Goal: Task Accomplishment & Management: Use online tool/utility

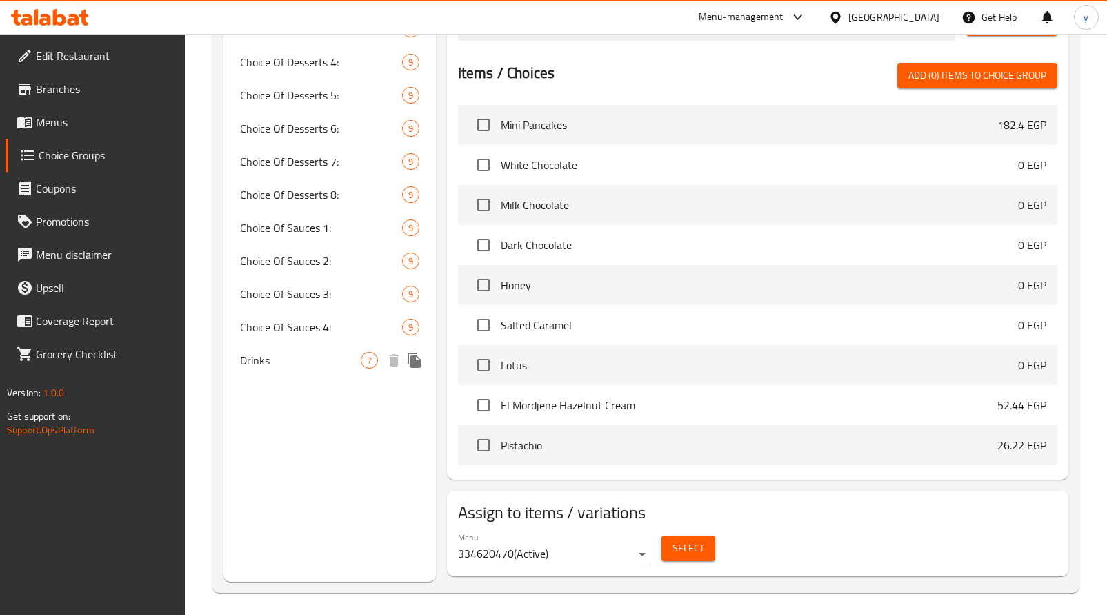
click at [296, 366] on span "Drinks" at bounding box center [300, 360] width 121 height 17
type input "Drinks"
type input "مشروبات"
type input "0"
type input "7"
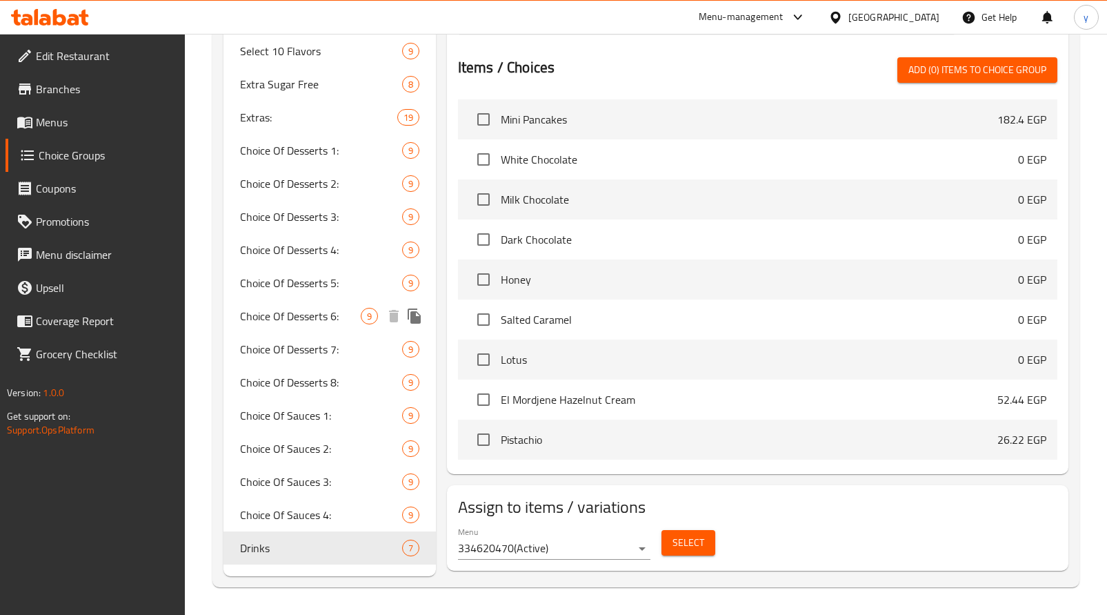
scroll to position [479, 0]
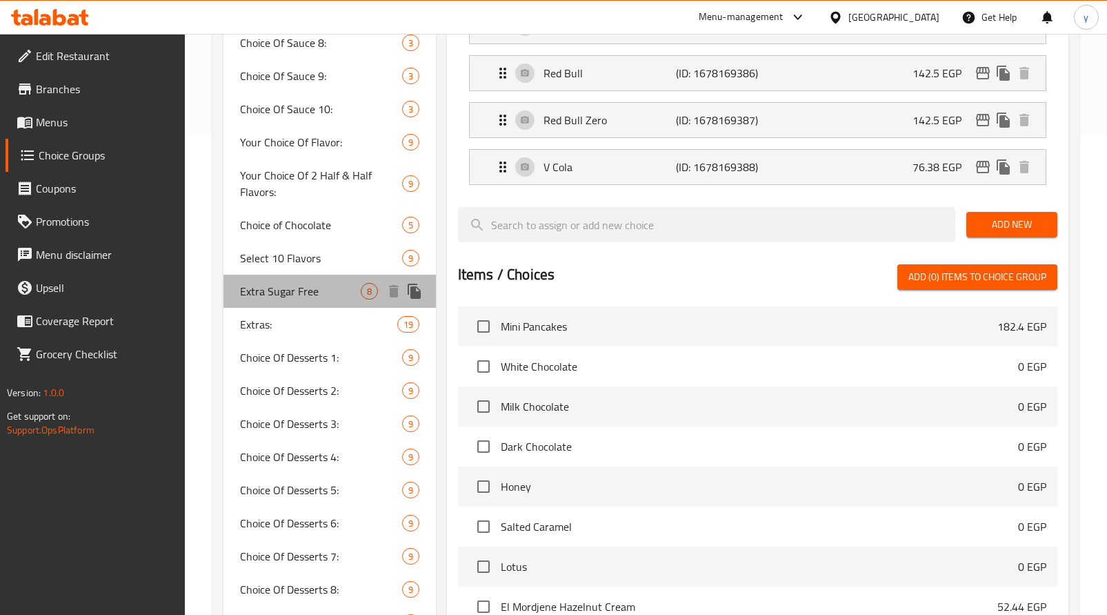
click at [317, 289] on span "Extra Sugar Free" at bounding box center [300, 291] width 121 height 17
type input "Extra Sugar Free"
type input "أضافات خالية من السكر"
type input "8"
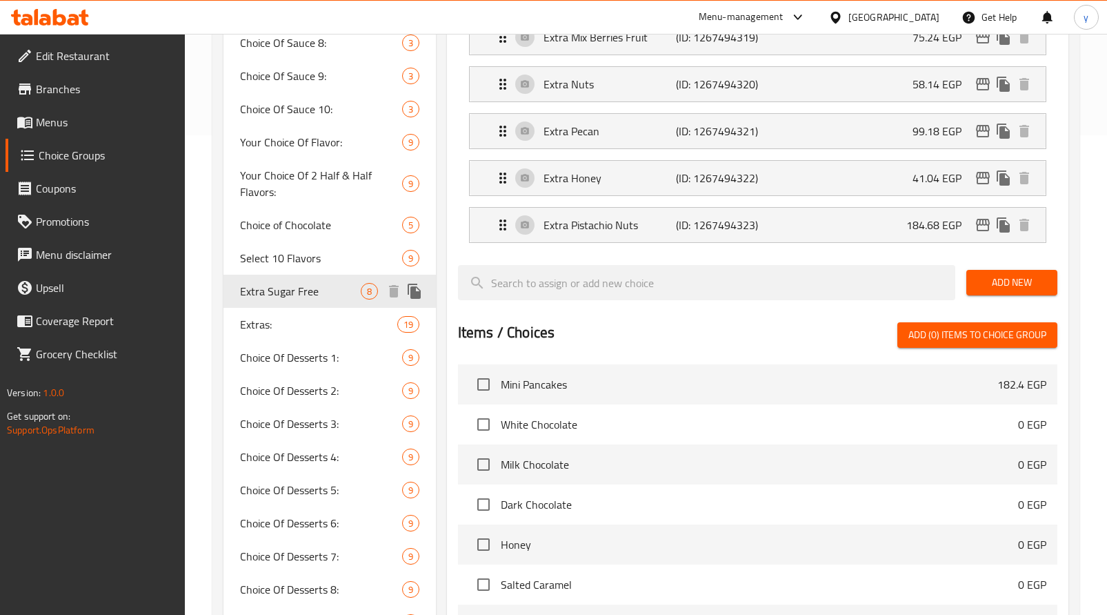
click at [317, 289] on span "Extra Sugar Free" at bounding box center [300, 291] width 121 height 17
click at [277, 314] on div "Extras: 19" at bounding box center [329, 324] width 212 height 33
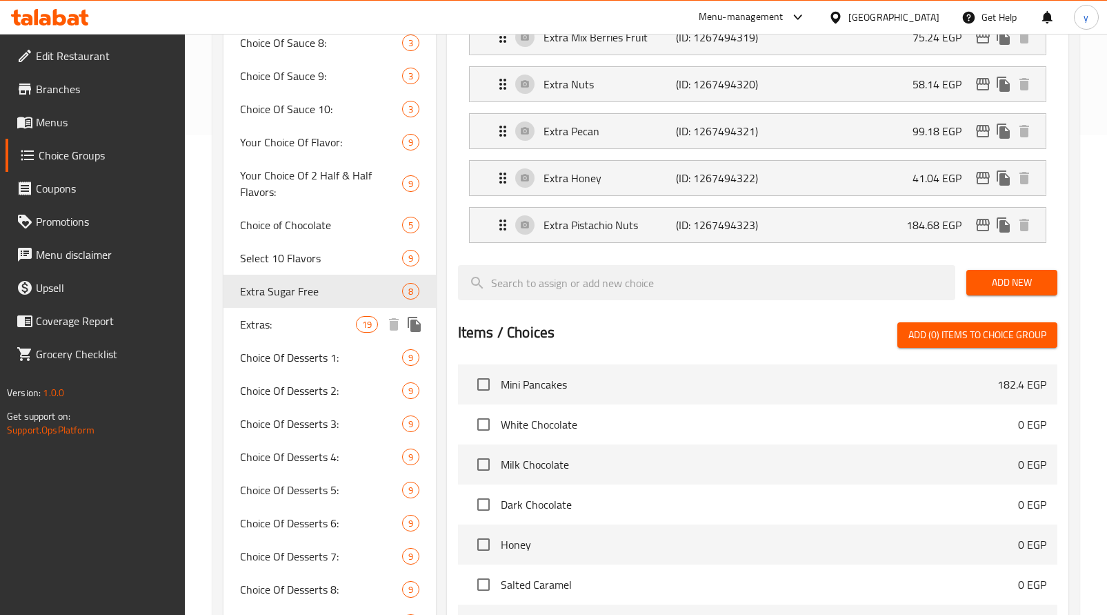
type input "Extras:"
type input "الاضافات:"
type input "19"
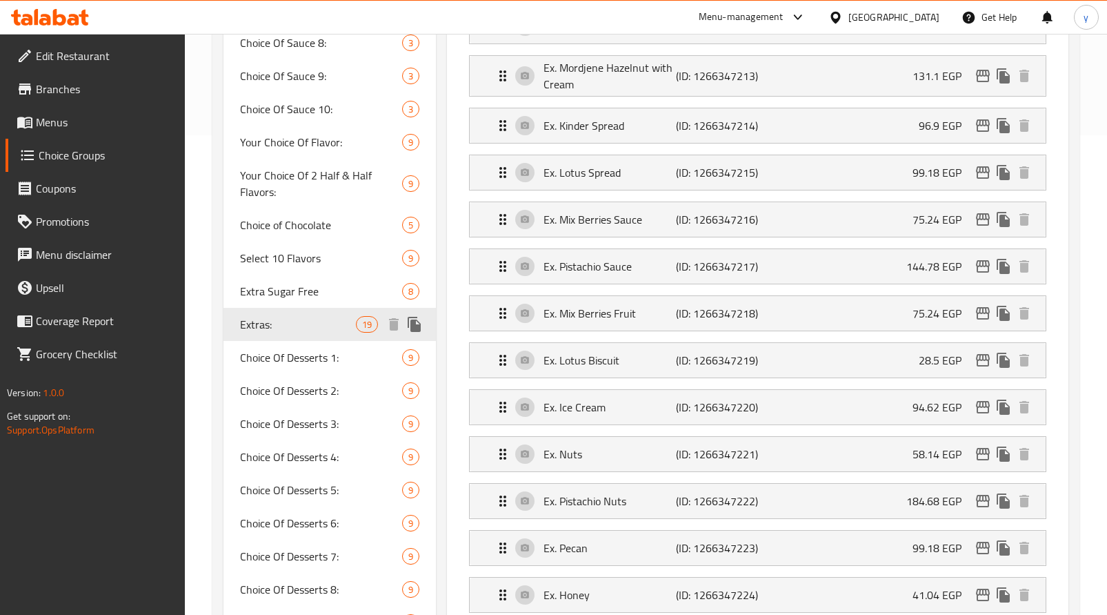
click at [277, 314] on div "Extras: 19" at bounding box center [329, 324] width 212 height 33
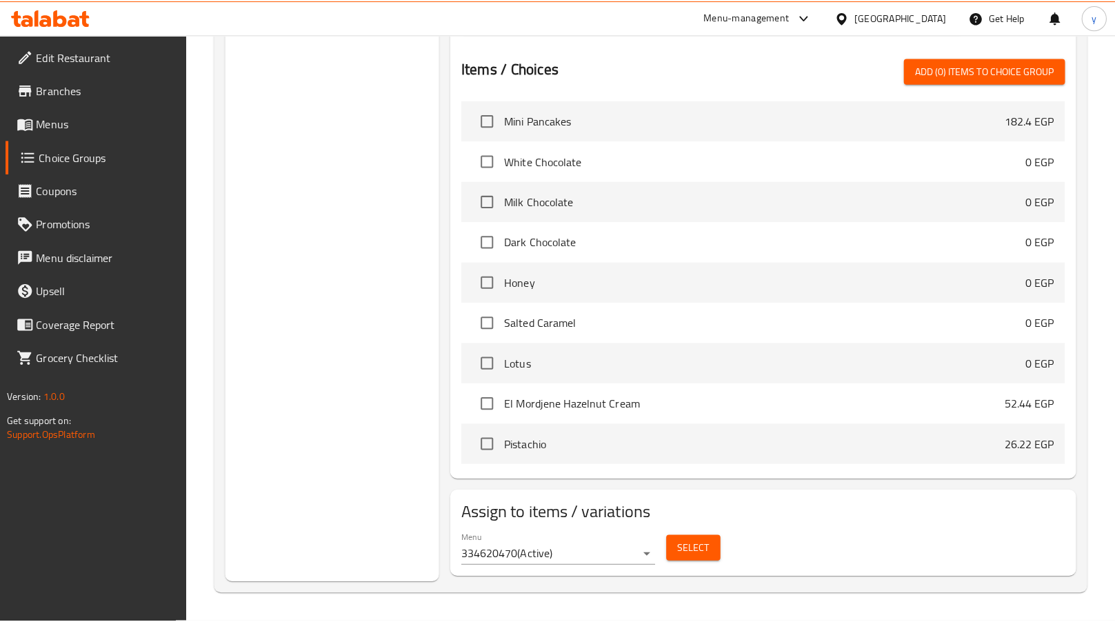
scroll to position [1268, 0]
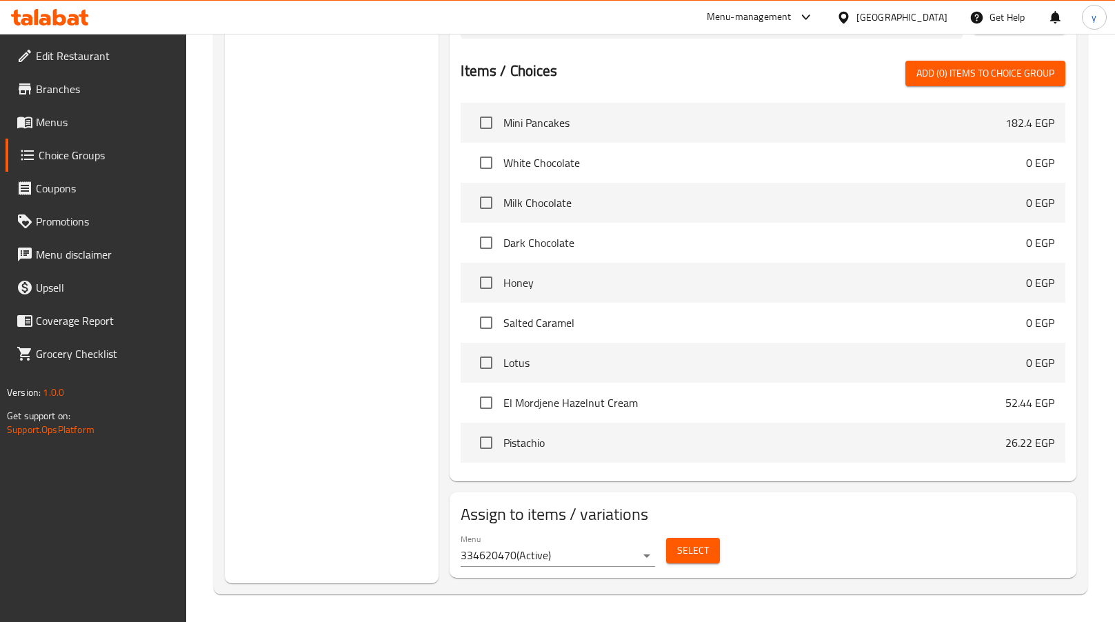
click at [26, 11] on icon at bounding box center [50, 17] width 78 height 17
